Goal: Task Accomplishment & Management: Use online tool/utility

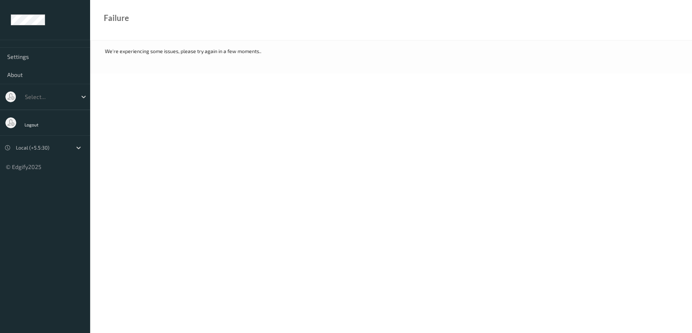
click at [234, 52] on div "We're experiencing some issues, please try again in a few moments.." at bounding box center [391, 51] width 573 height 7
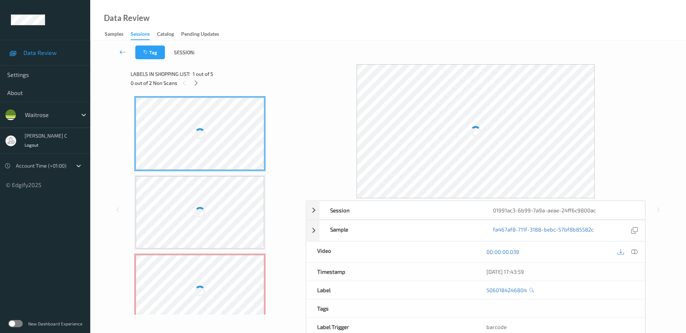
click at [216, 119] on div at bounding box center [200, 133] width 128 height 72
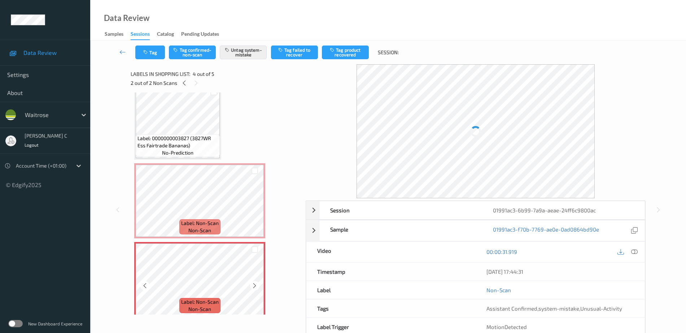
scroll to position [135, 0]
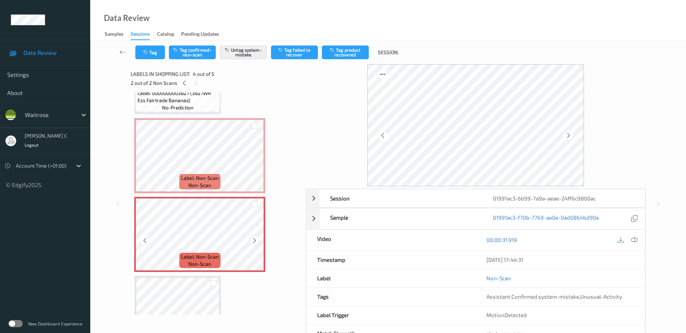
click at [256, 240] on icon at bounding box center [254, 240] width 6 height 6
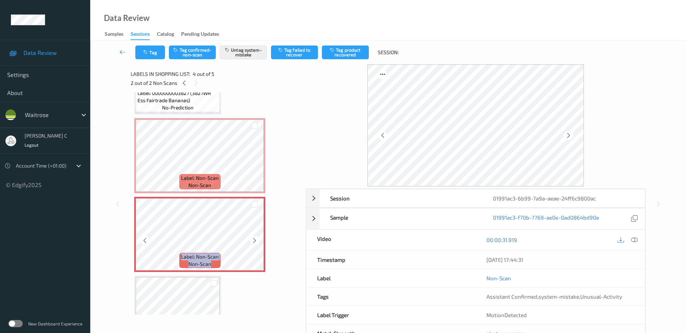
click at [256, 240] on icon at bounding box center [254, 240] width 6 height 6
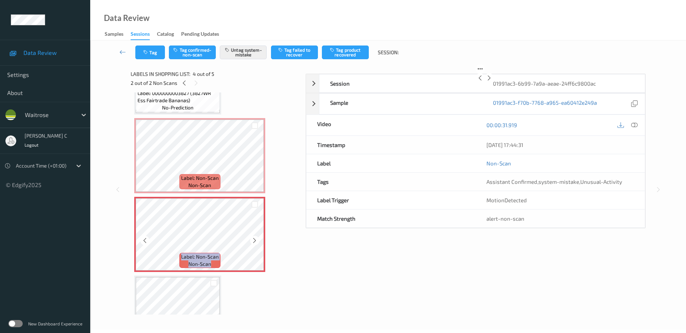
click at [256, 240] on icon at bounding box center [254, 240] width 6 height 6
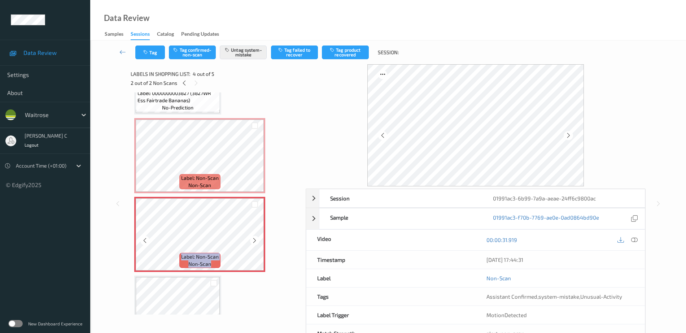
click at [256, 240] on icon at bounding box center [254, 240] width 6 height 6
click at [255, 240] on icon at bounding box center [254, 240] width 6 height 6
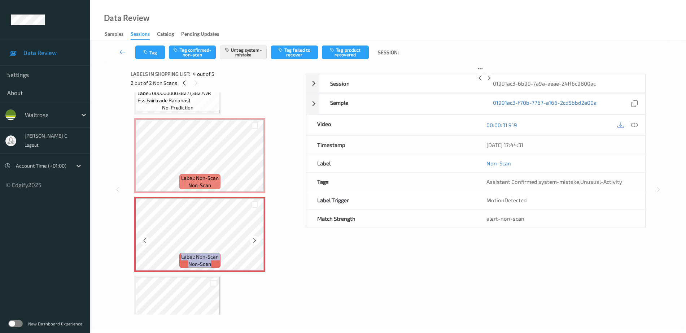
click at [255, 240] on icon at bounding box center [254, 240] width 6 height 6
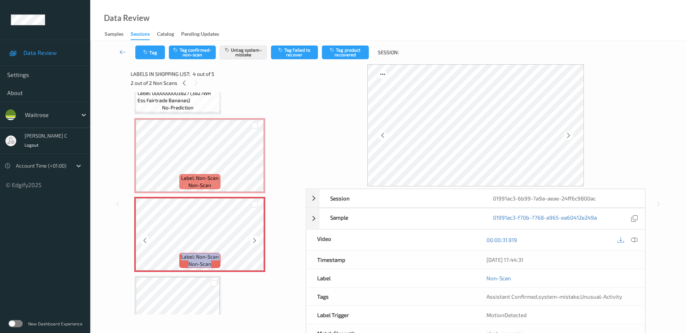
click at [255, 240] on icon at bounding box center [254, 240] width 6 height 6
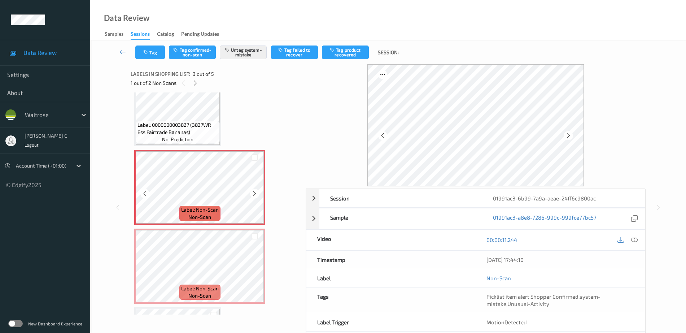
scroll to position [90, 0]
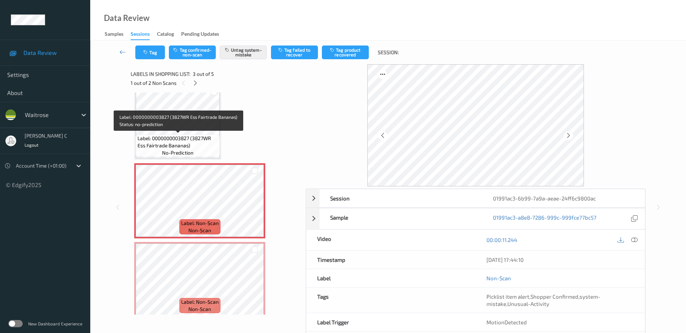
click at [188, 142] on span "Label: 0000000003827 (3827WR Ess Fairtrade Bananas)" at bounding box center [177, 142] width 80 height 14
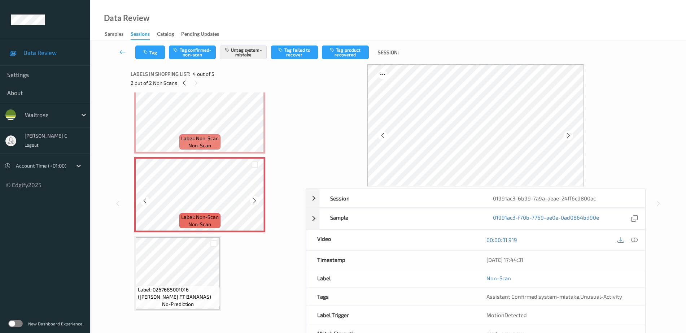
scroll to position [130, 0]
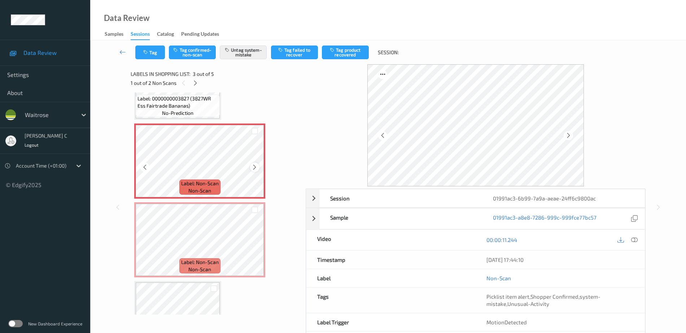
click at [255, 167] on icon at bounding box center [254, 167] width 6 height 6
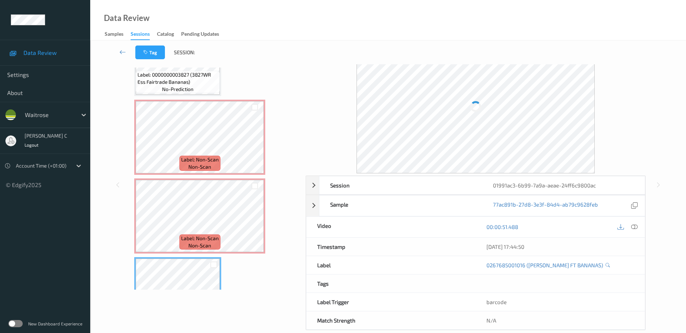
scroll to position [85, 0]
